Goal: Navigation & Orientation: Find specific page/section

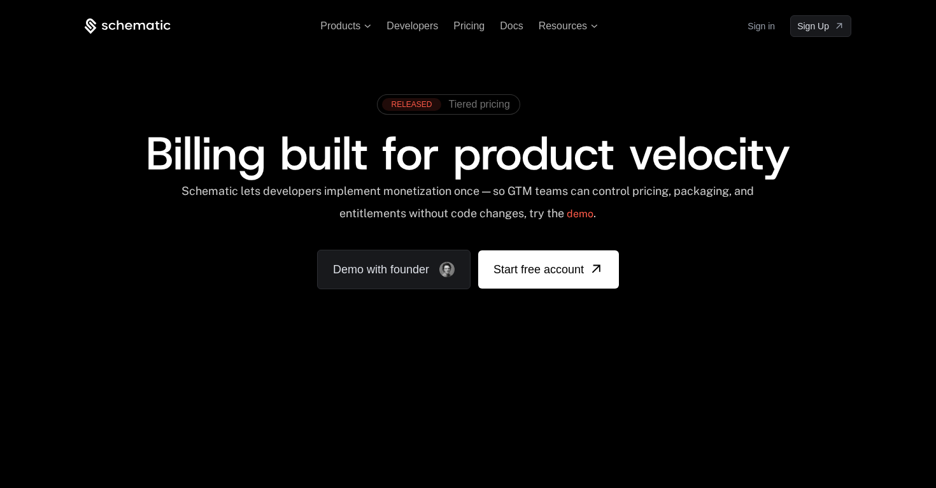
click at [762, 27] on link "Sign in" at bounding box center [761, 26] width 27 height 20
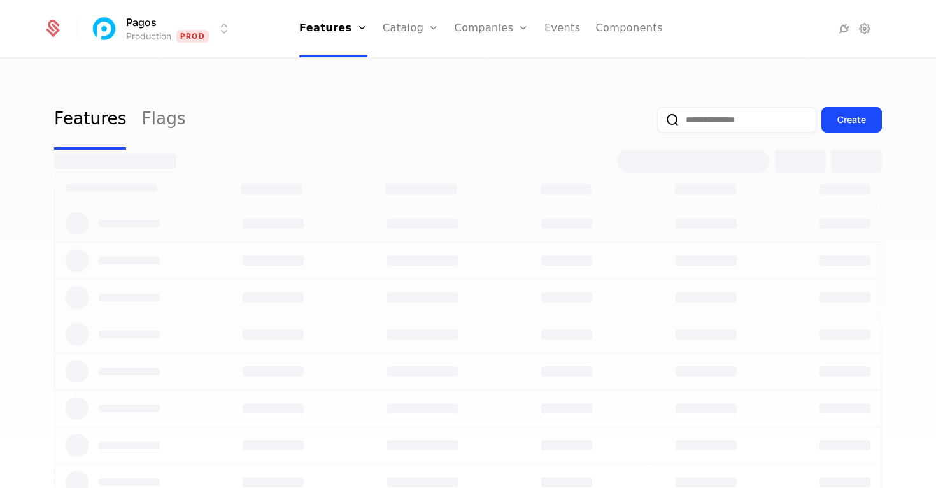
select select "***"
